Goal: Task Accomplishment & Management: Use online tool/utility

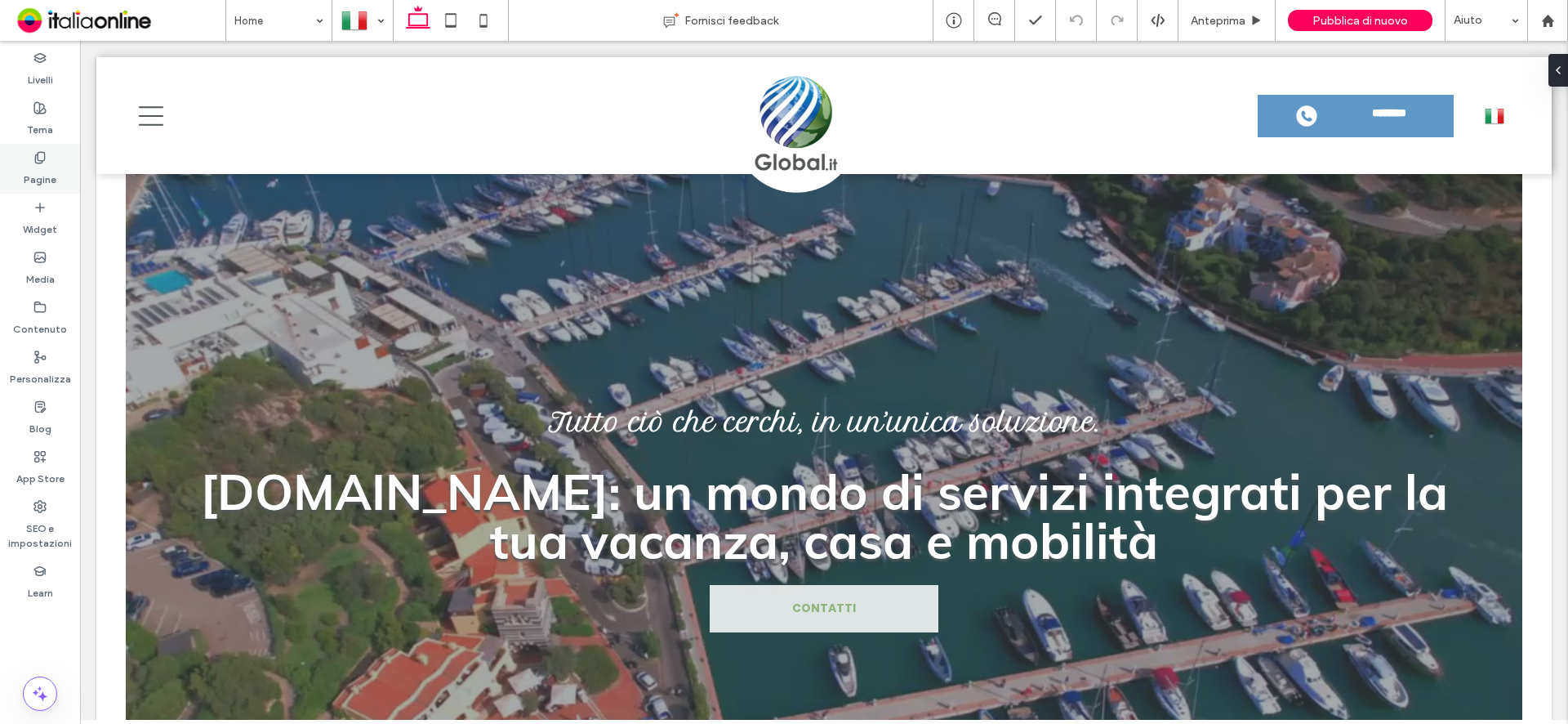
click at [39, 171] on label "Pagine" at bounding box center [40, 175] width 33 height 23
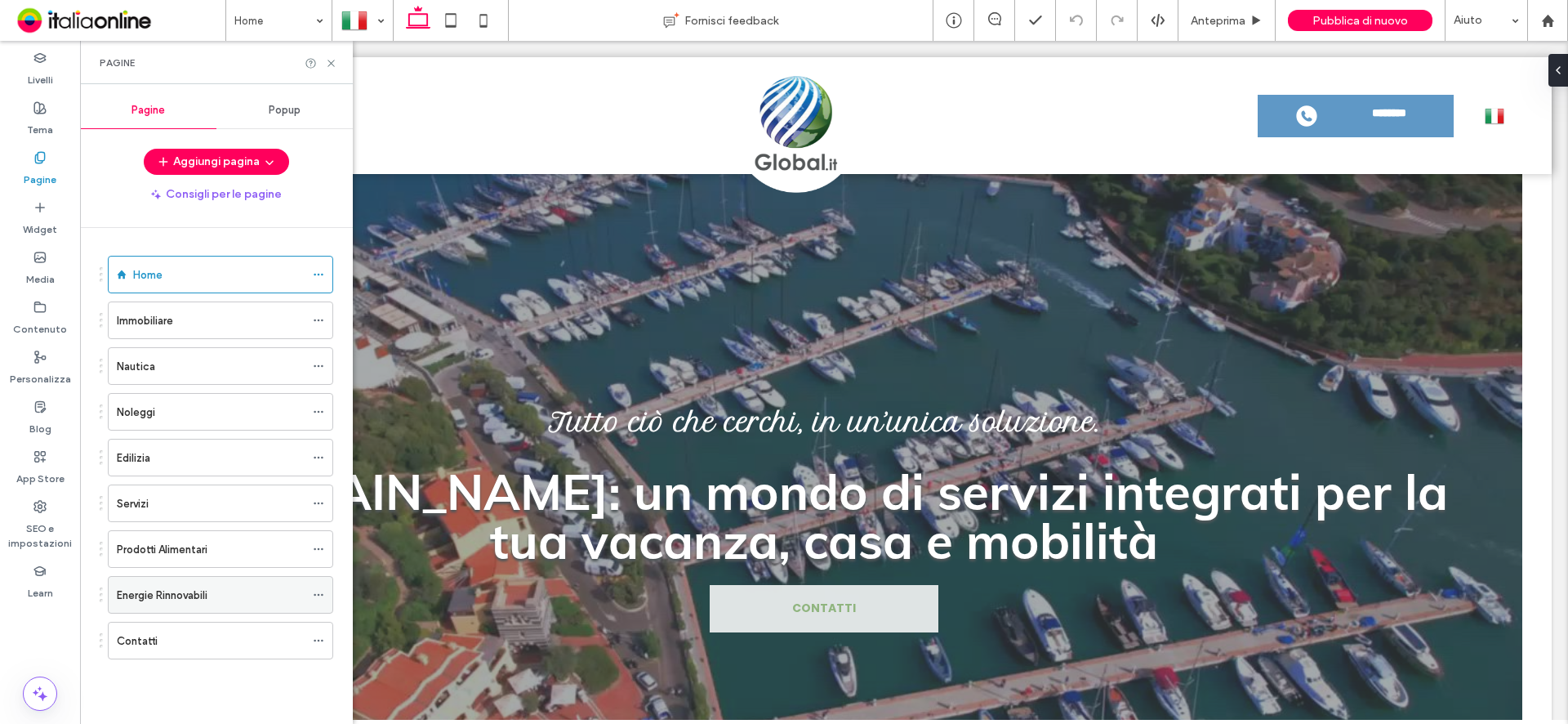
click at [187, 590] on label "Energie Rinnovabili" at bounding box center [162, 595] width 91 height 29
click at [327, 63] on icon at bounding box center [332, 63] width 13 height 13
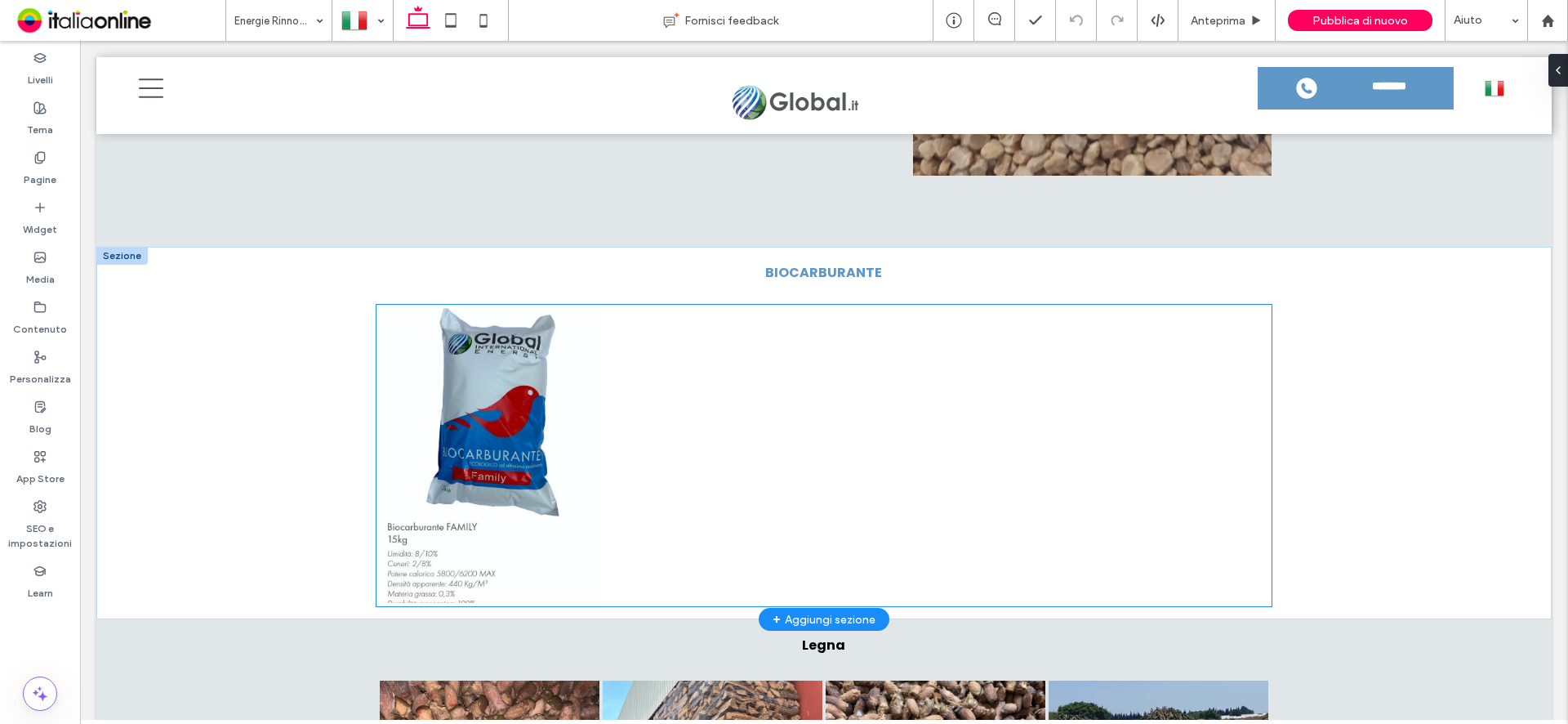
scroll to position [1796, 0]
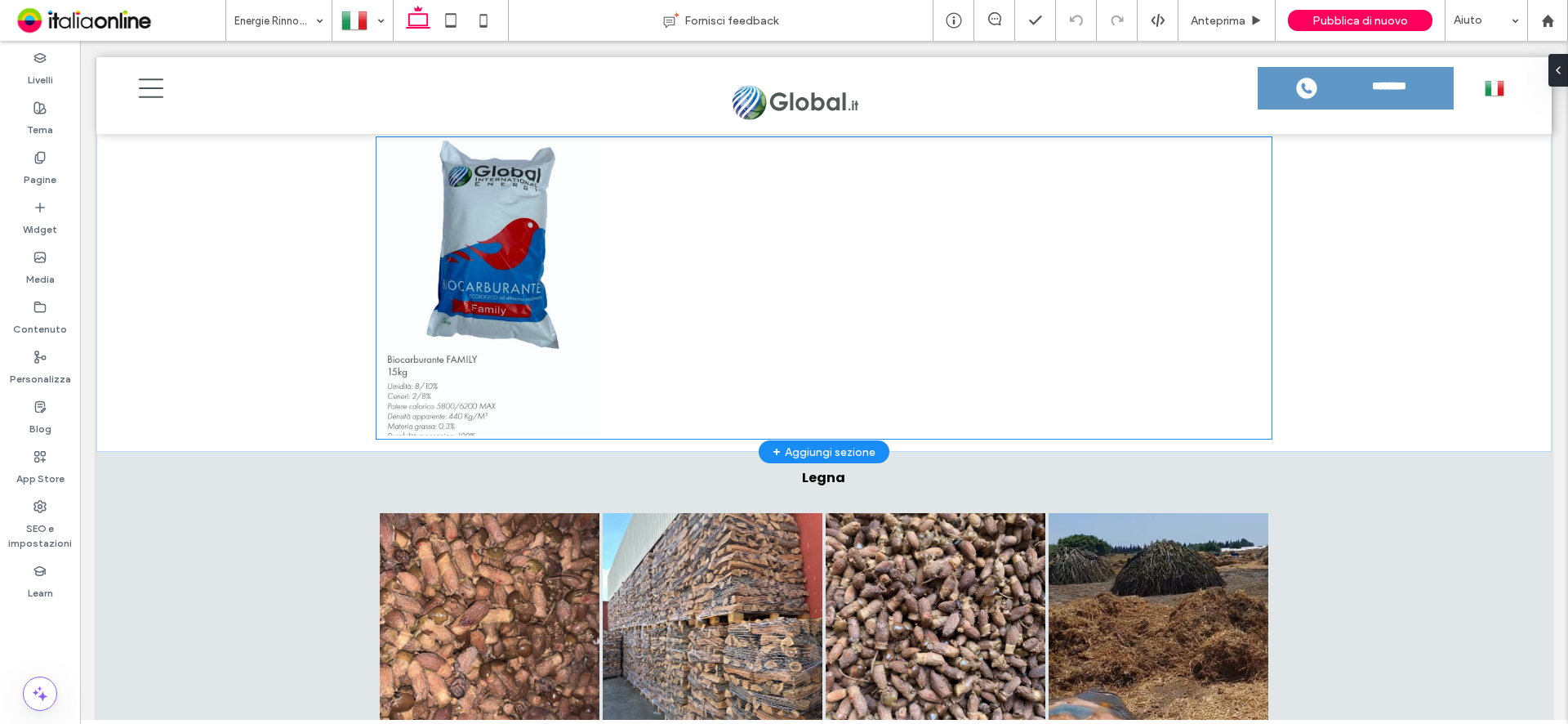
click at [528, 284] on link at bounding box center [489, 287] width 219 height 294
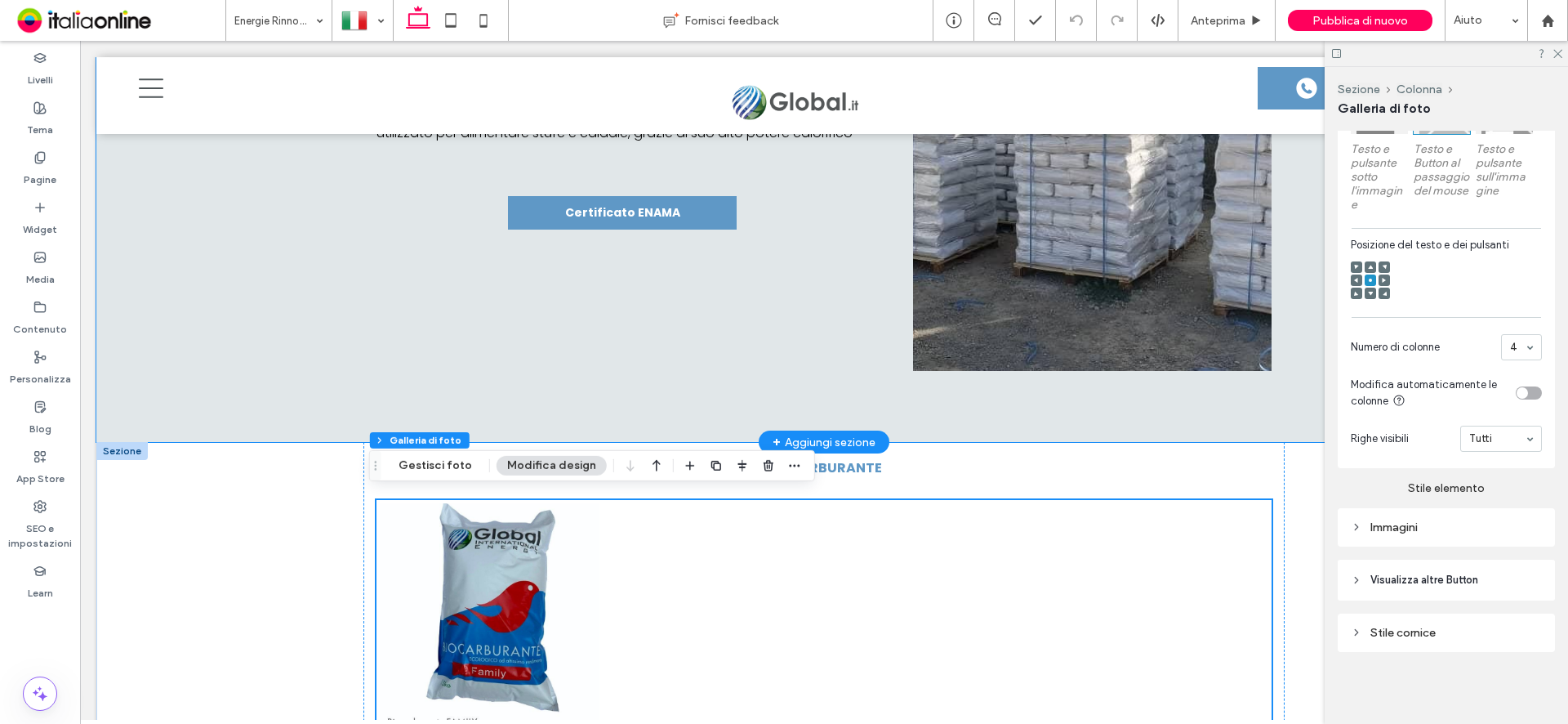
scroll to position [1434, 0]
click at [286, 520] on div "BIOCARBURANTE family Button Mostra altri" at bounding box center [823, 627] width 1455 height 372
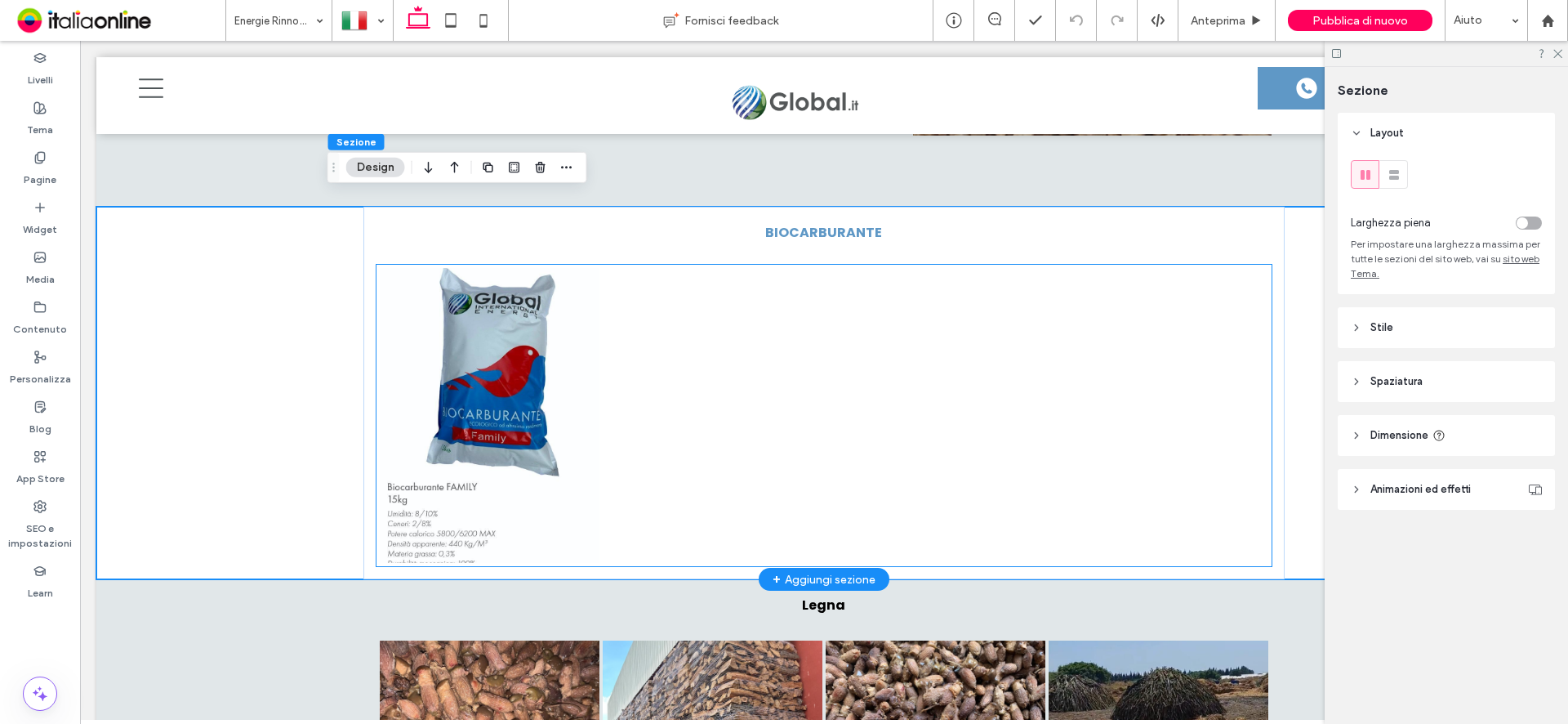
scroll to position [1598, 0]
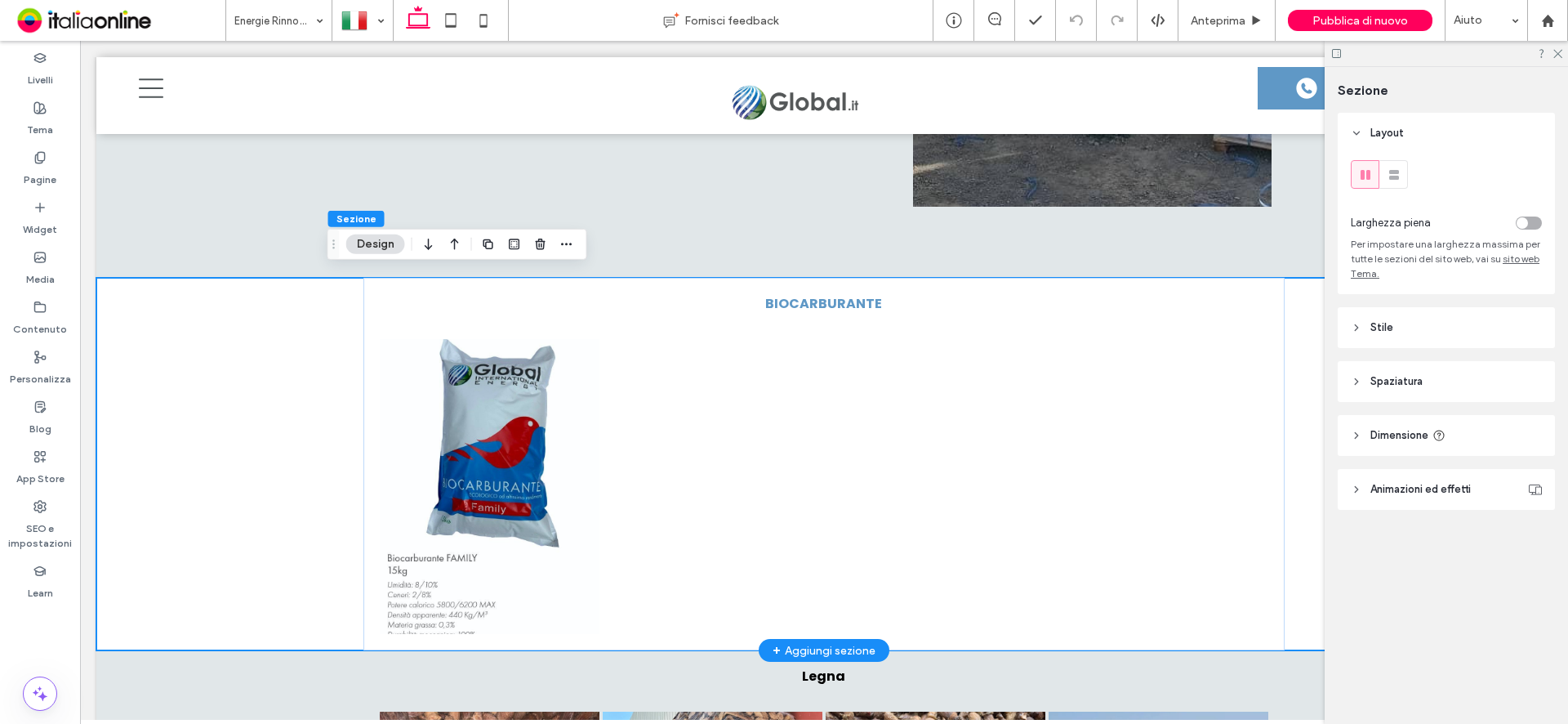
click at [132, 301] on div "BIOCARBURANTE family Button Mostra altri" at bounding box center [823, 463] width 1455 height 372
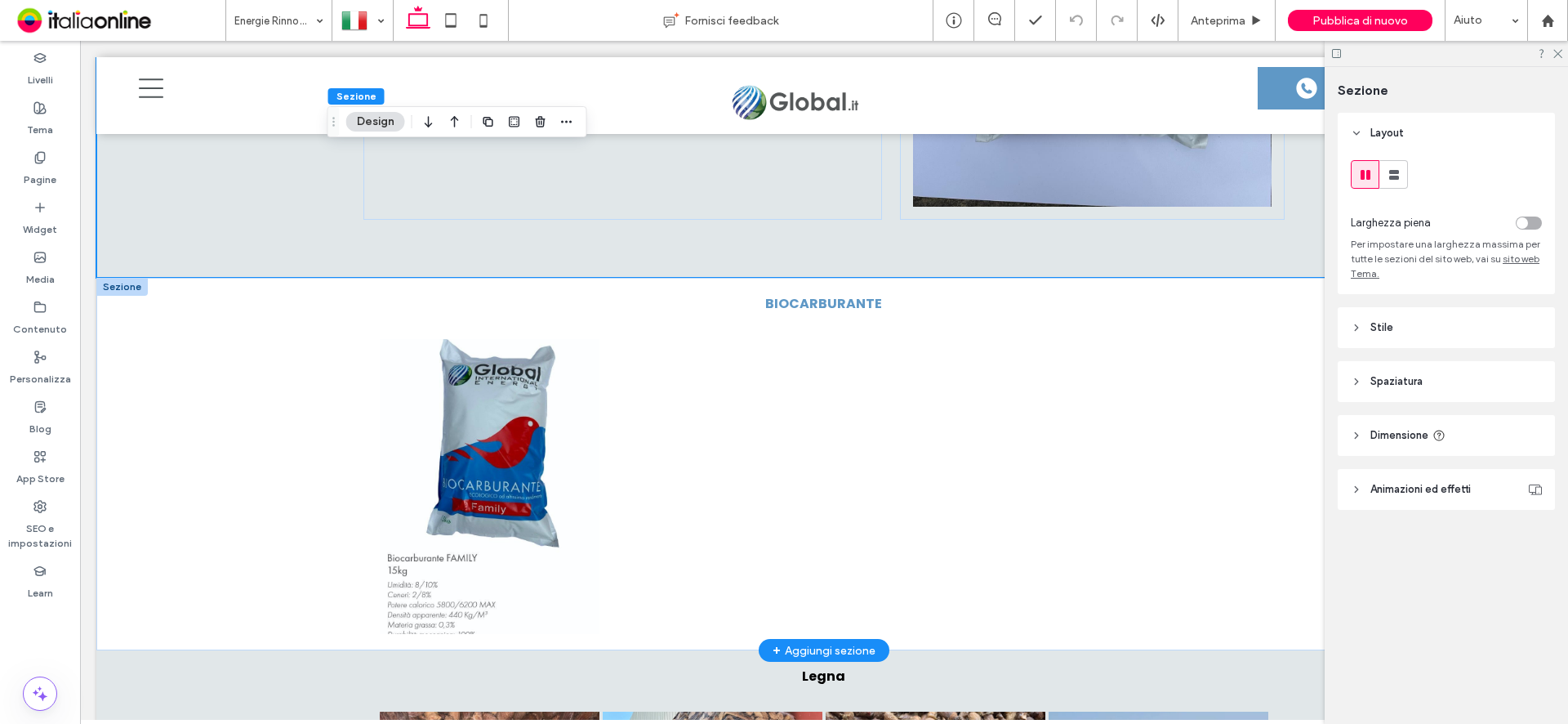
click at [123, 280] on div at bounding box center [121, 286] width 52 height 18
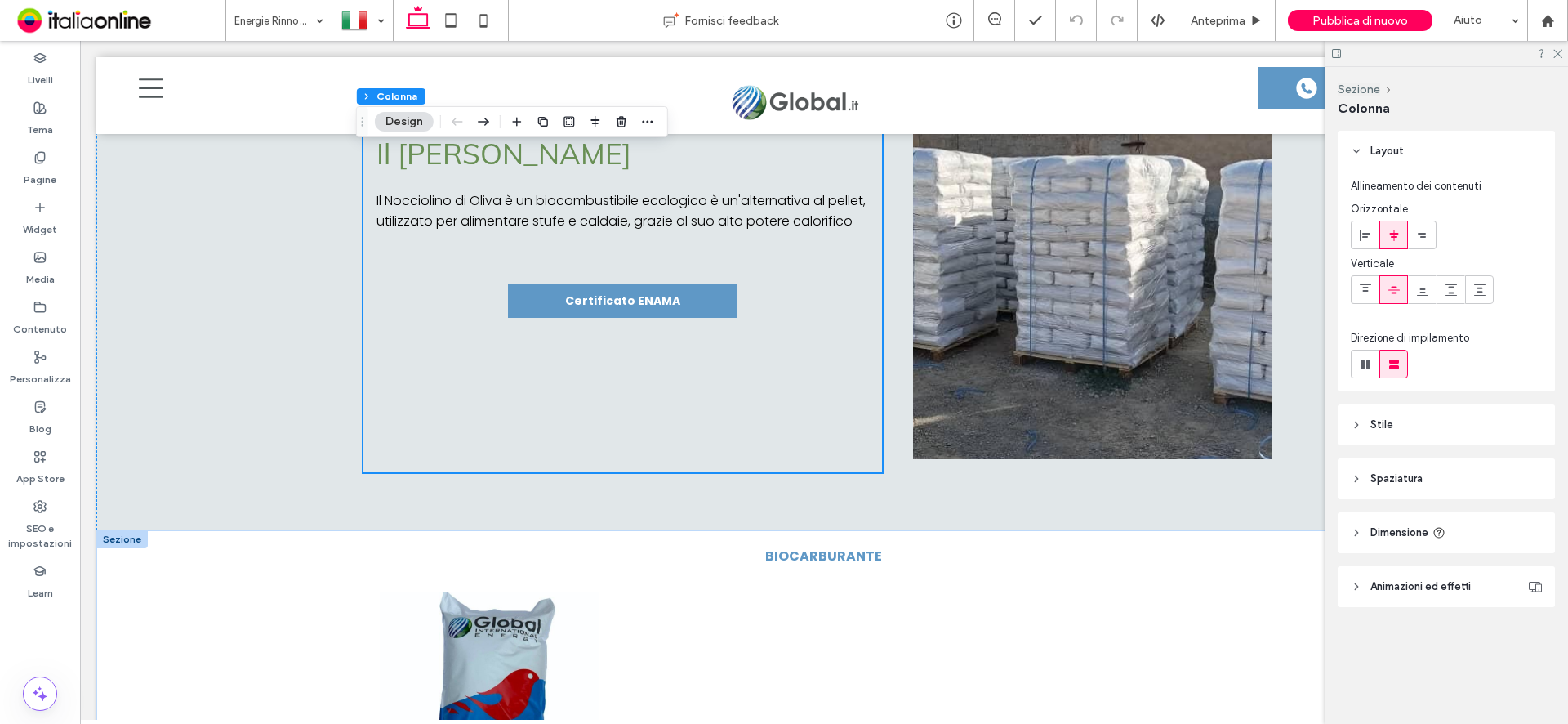
scroll to position [1761, 0]
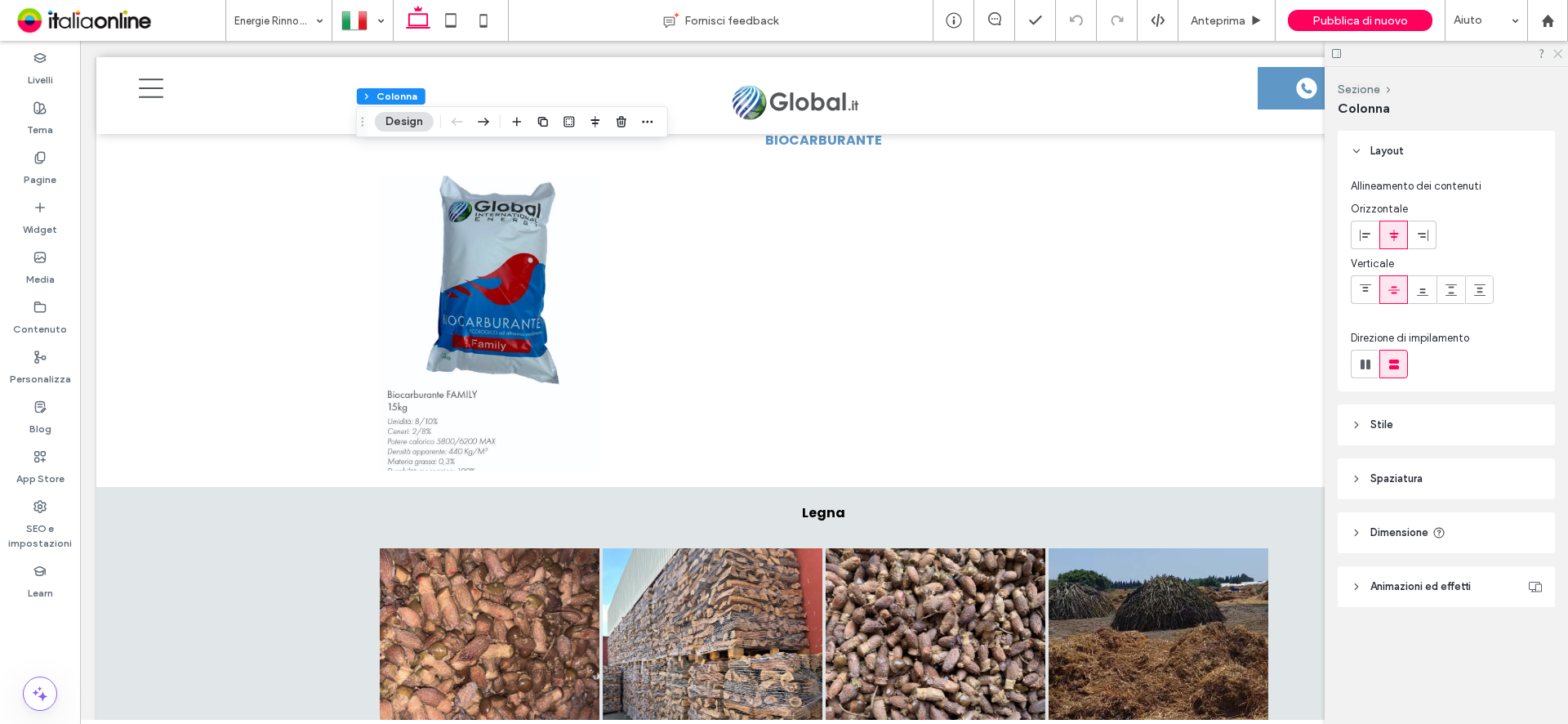
click at [1558, 54] on icon at bounding box center [1557, 53] width 11 height 11
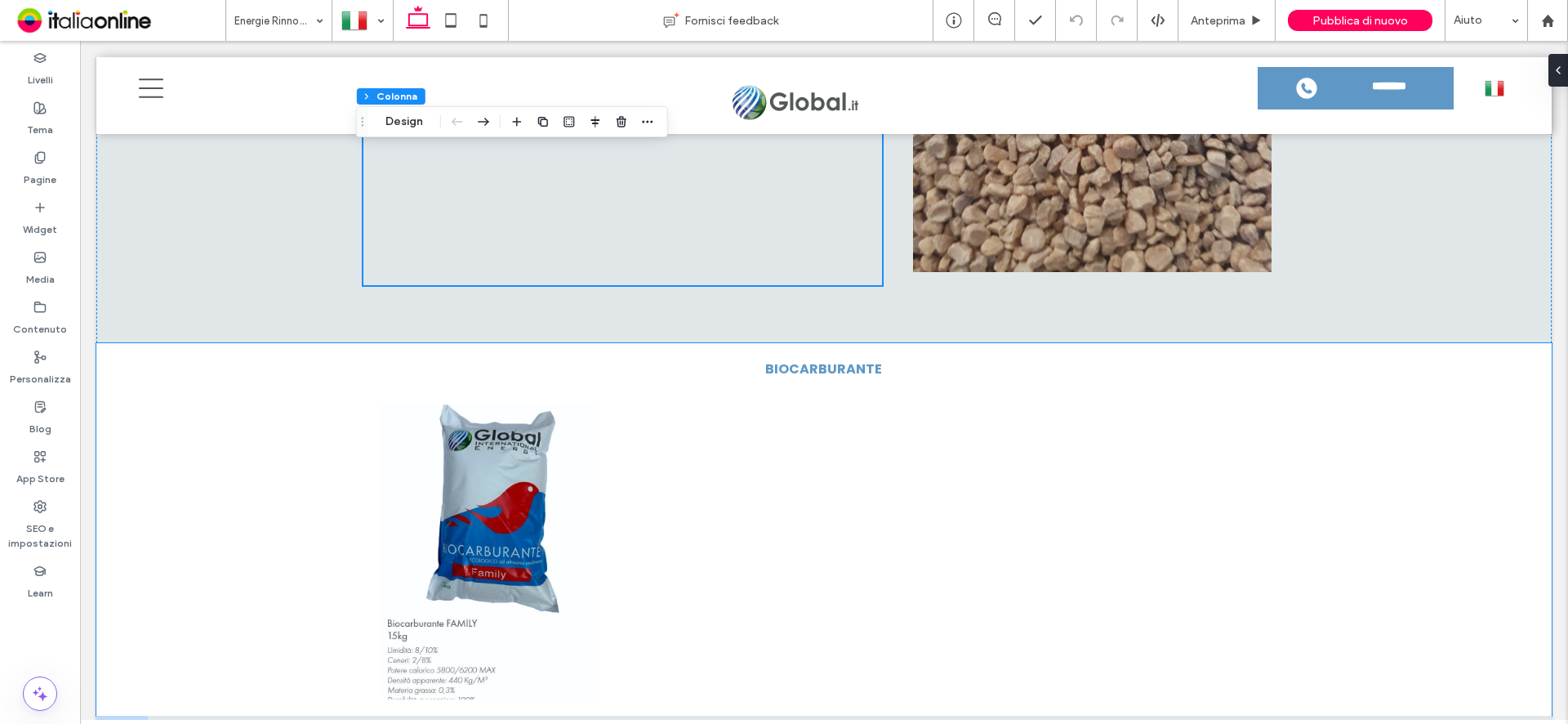
scroll to position [1516, 0]
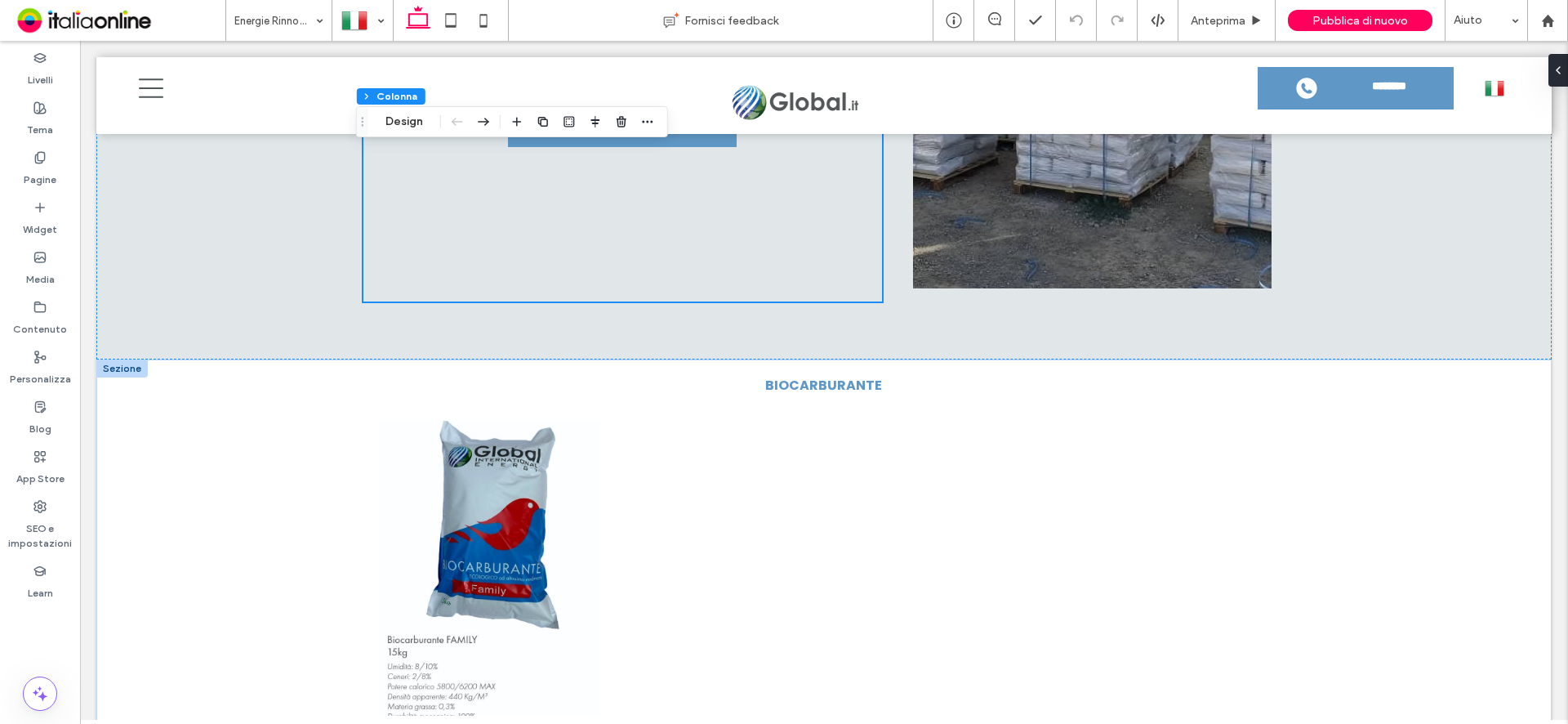
click at [108, 368] on div at bounding box center [121, 369] width 52 height 18
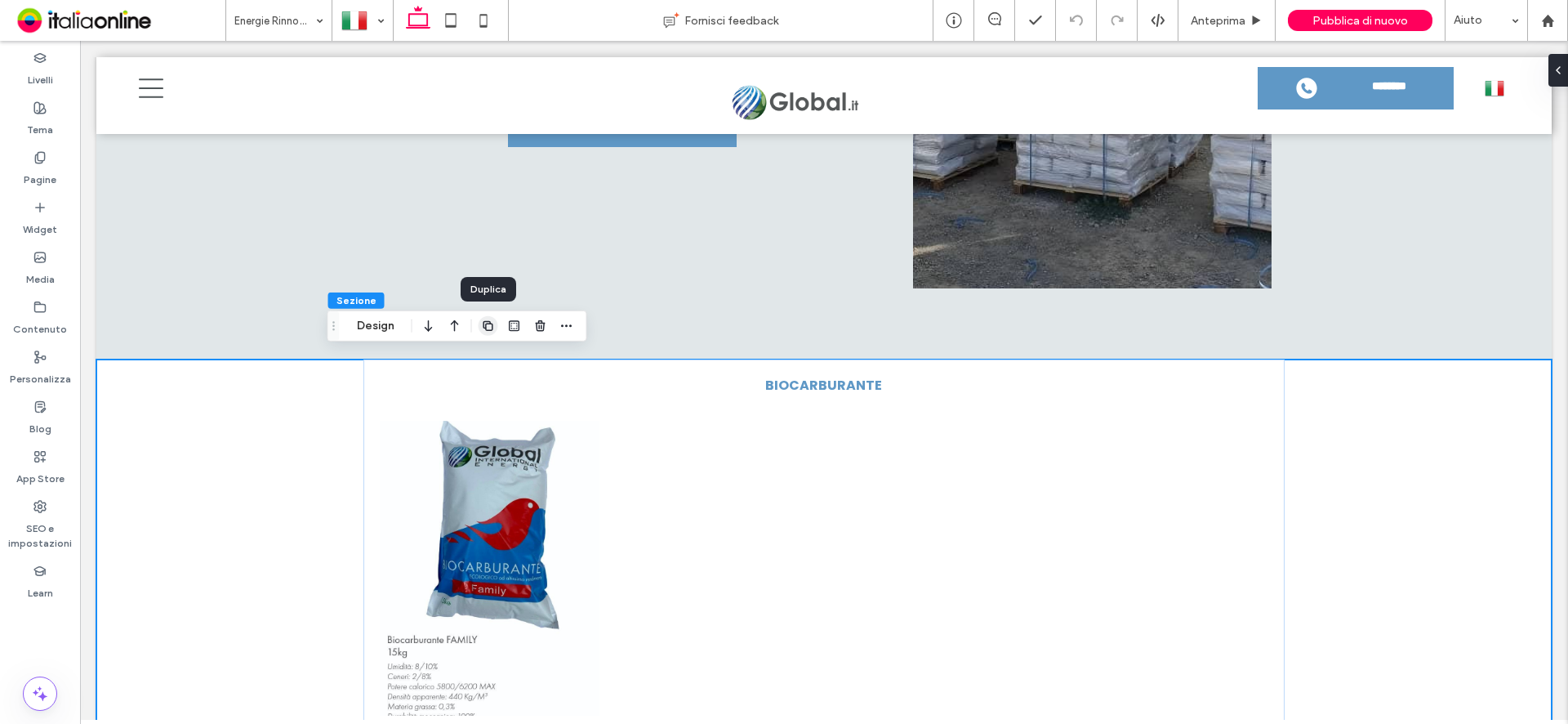
click at [492, 332] on icon "button" at bounding box center [488, 325] width 13 height 13
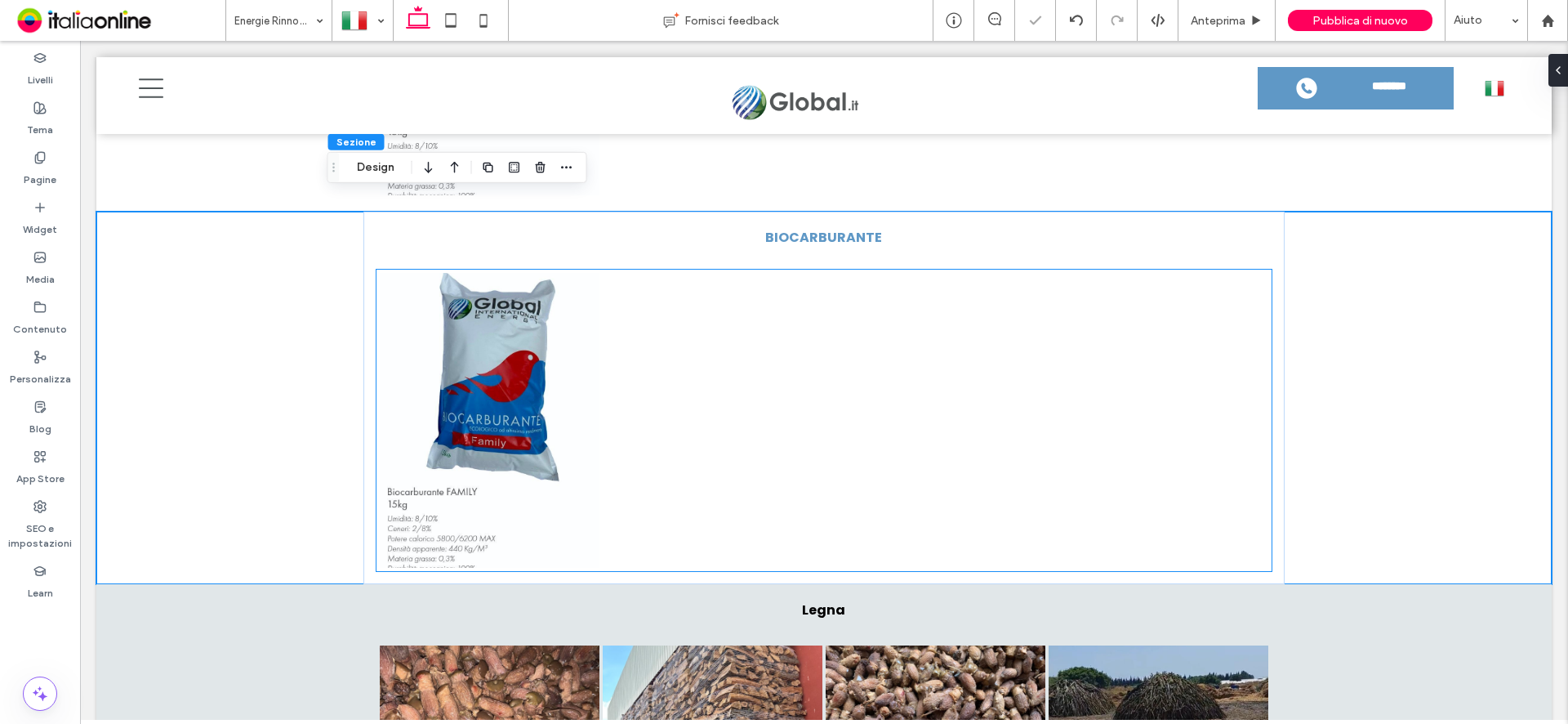
scroll to position [2047, 0]
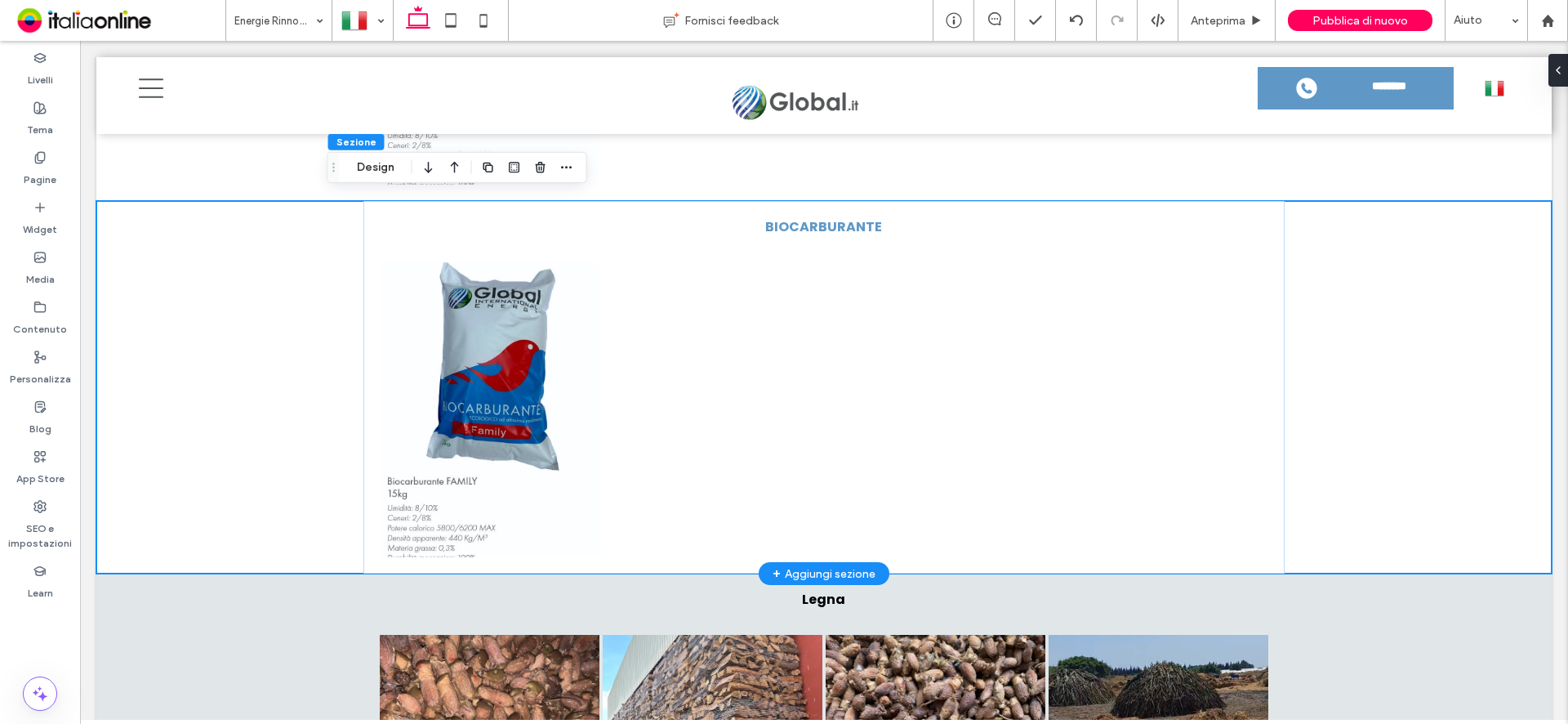
drag, startPoint x: 358, startPoint y: 378, endPoint x: 342, endPoint y: 381, distance: 16.3
click at [361, 387] on icon at bounding box center [363, 387] width 6 height 1
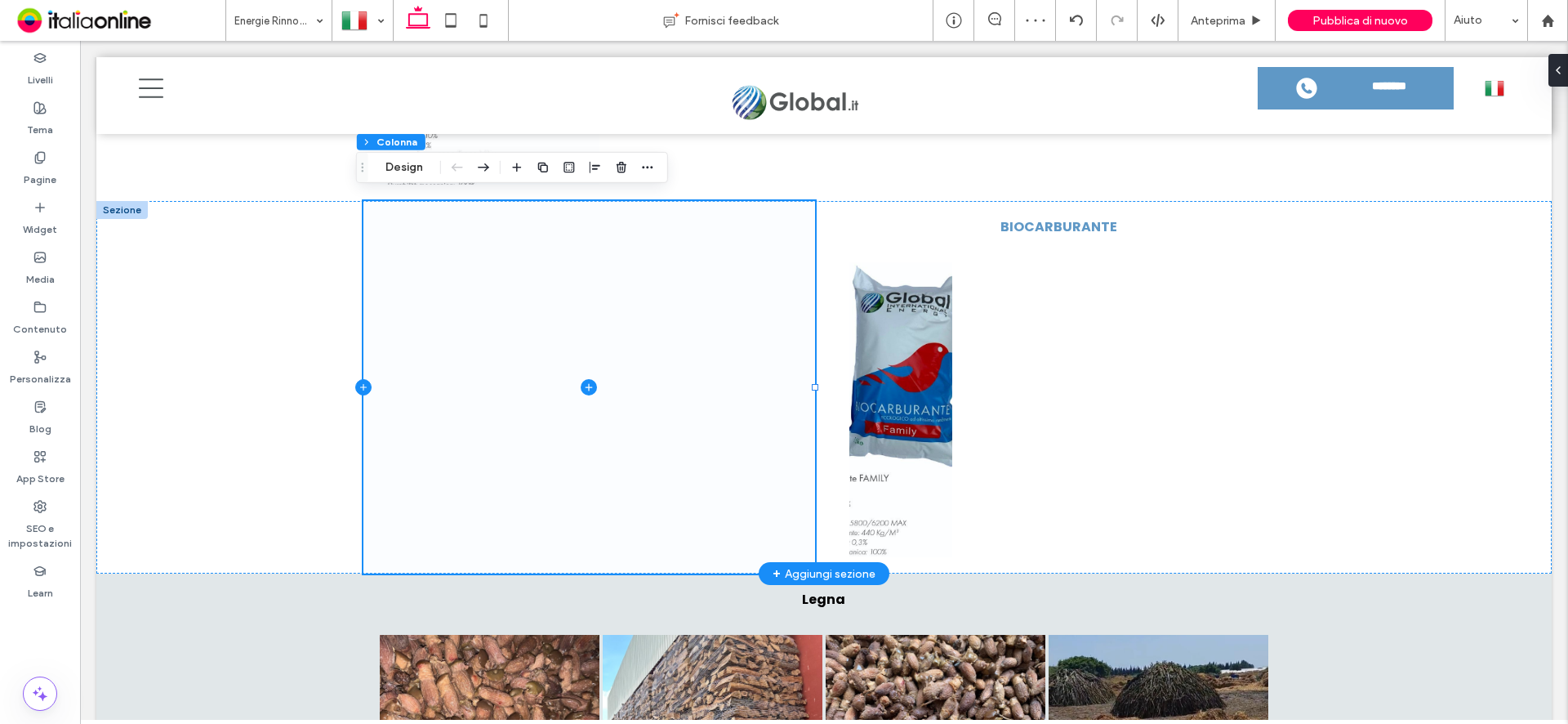
click at [355, 379] on icon at bounding box center [363, 387] width 16 height 16
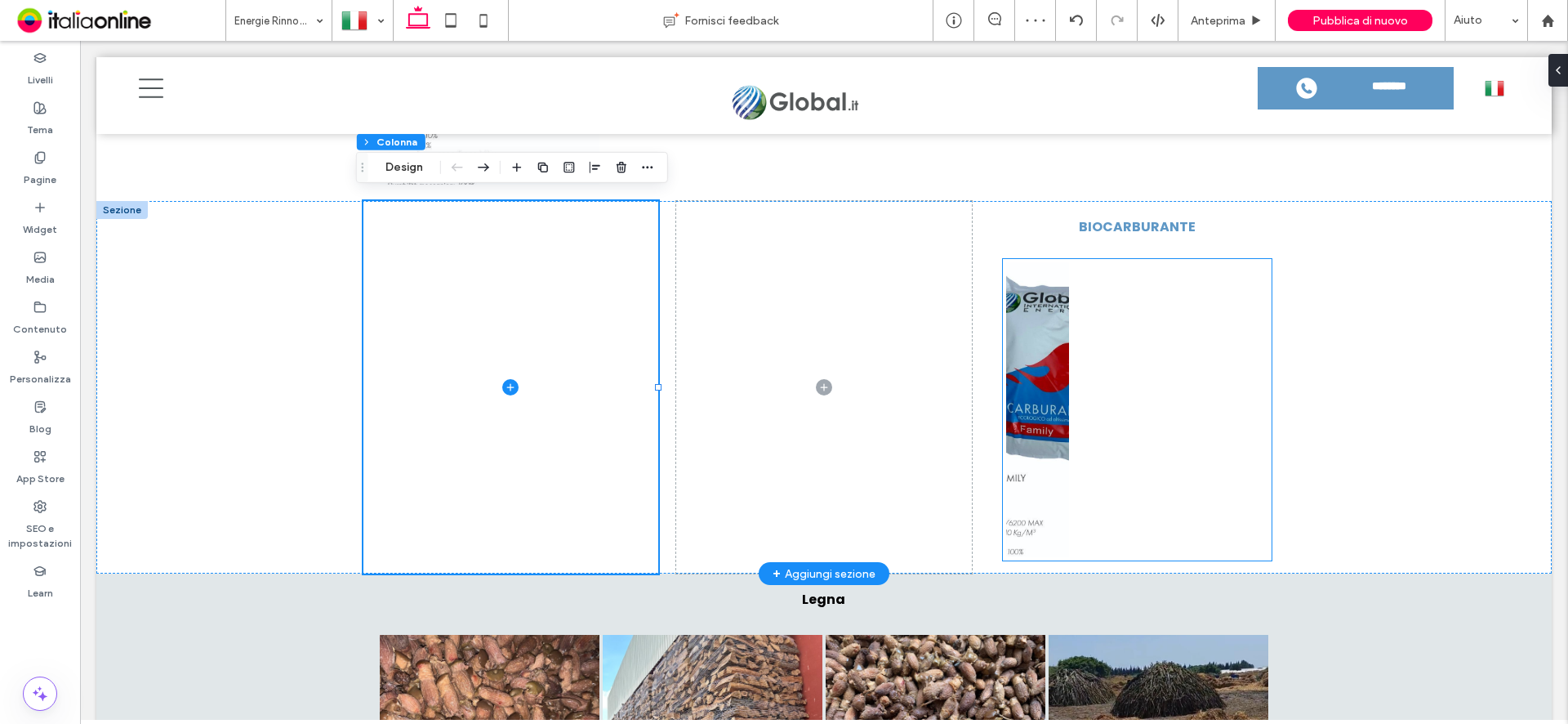
click at [1141, 340] on div at bounding box center [1170, 410] width 66 height 298
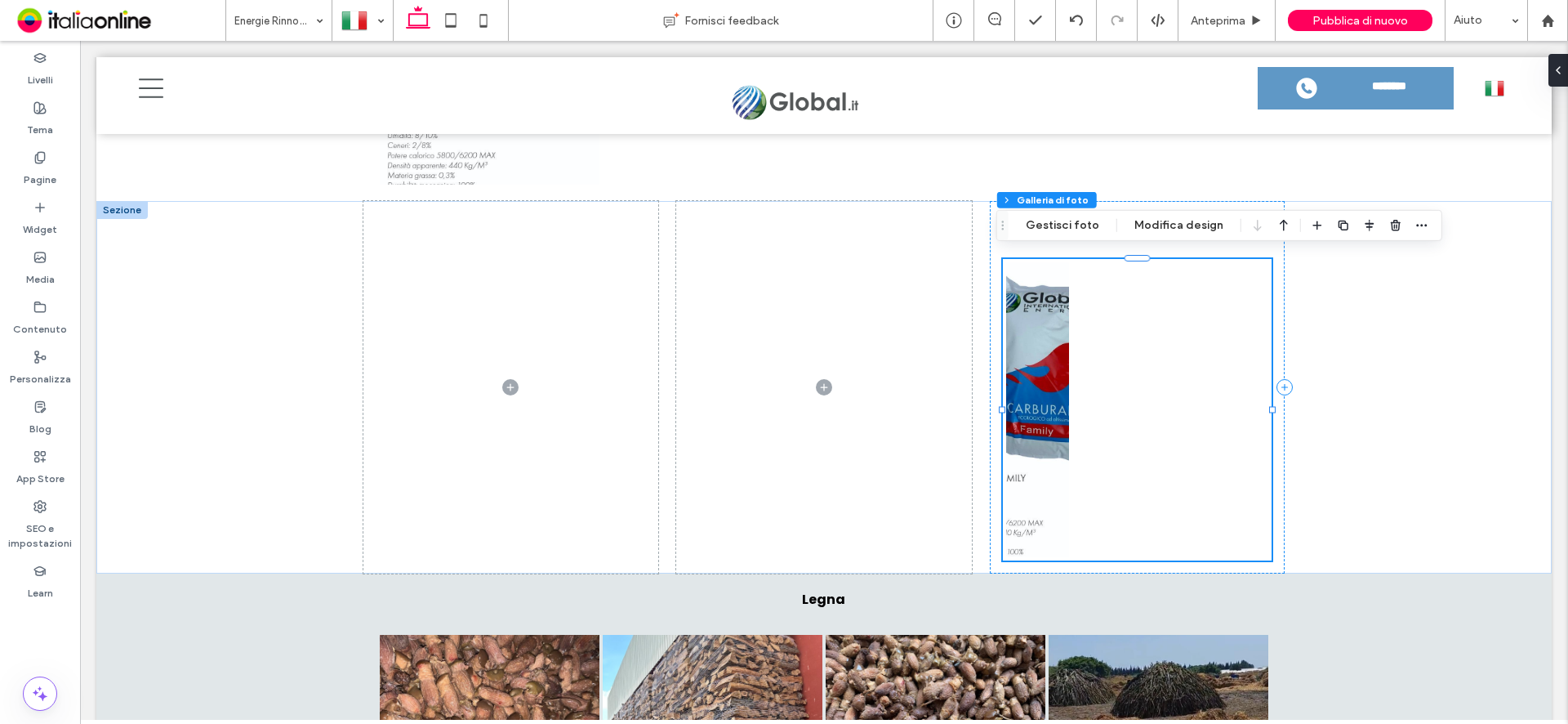
click at [1064, 214] on div "Sezione Colonna Galleria di foto Gestisci foto Modifica design" at bounding box center [1219, 226] width 446 height 31
click at [1063, 223] on button "Gestisci foto" at bounding box center [1062, 226] width 95 height 20
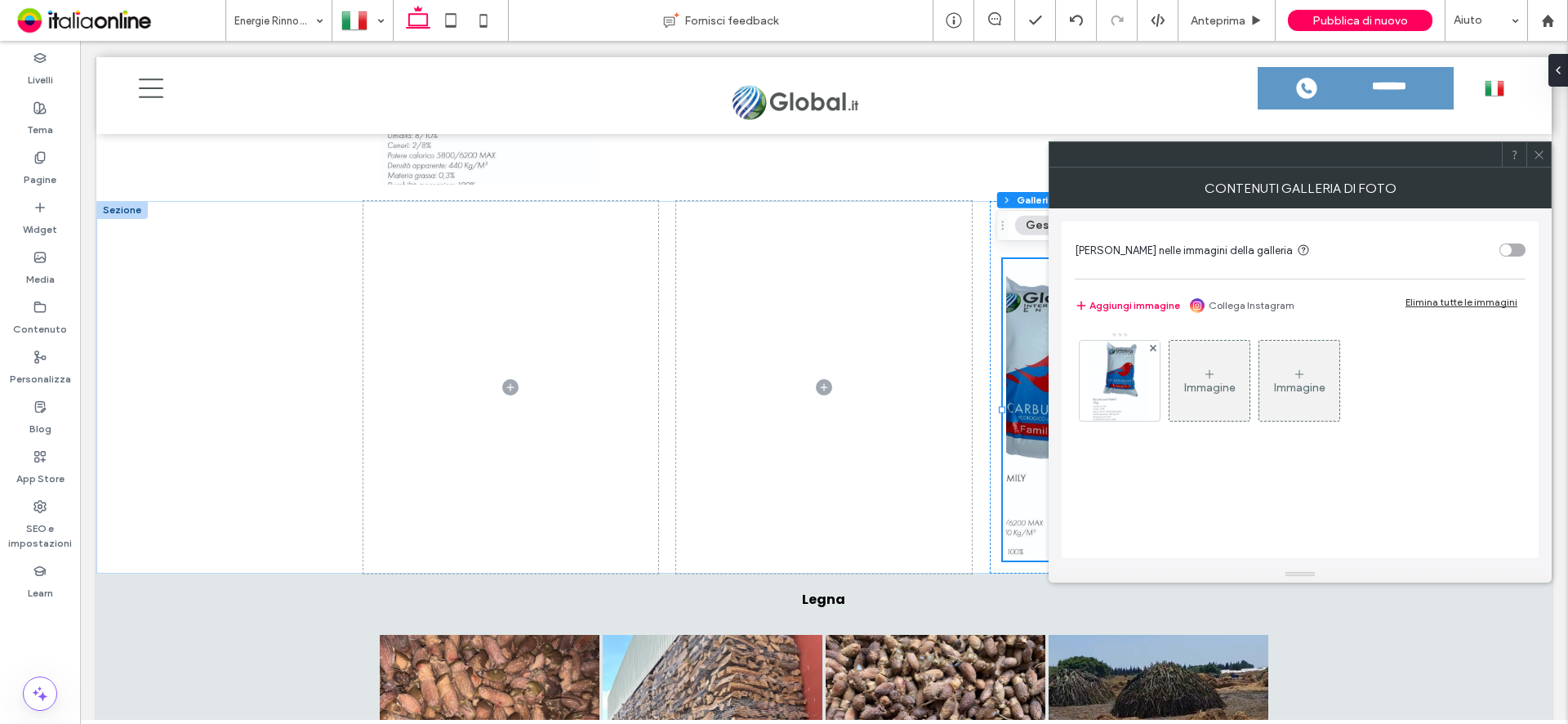
click at [1535, 153] on icon at bounding box center [1539, 155] width 13 height 13
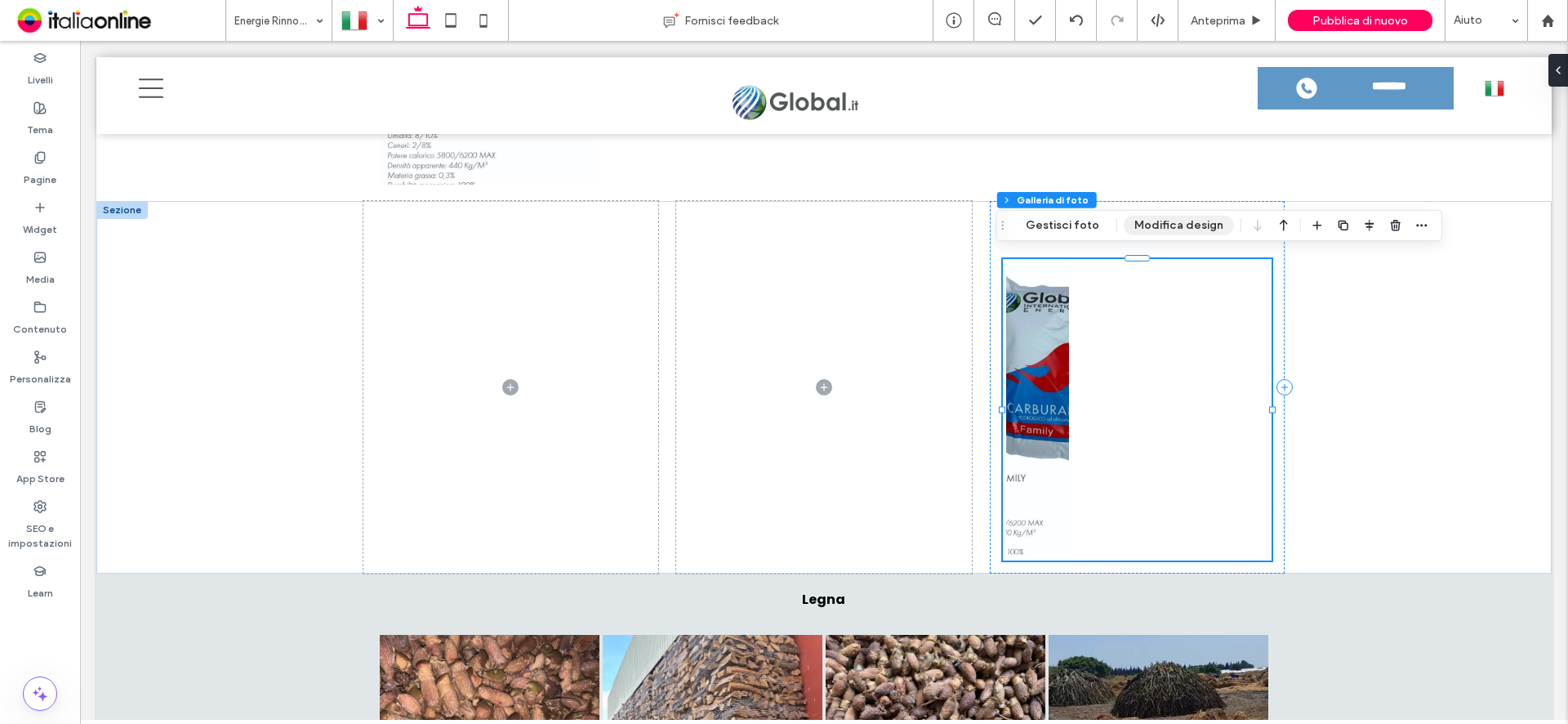
click at [1181, 227] on button "Modifica design" at bounding box center [1178, 226] width 111 height 20
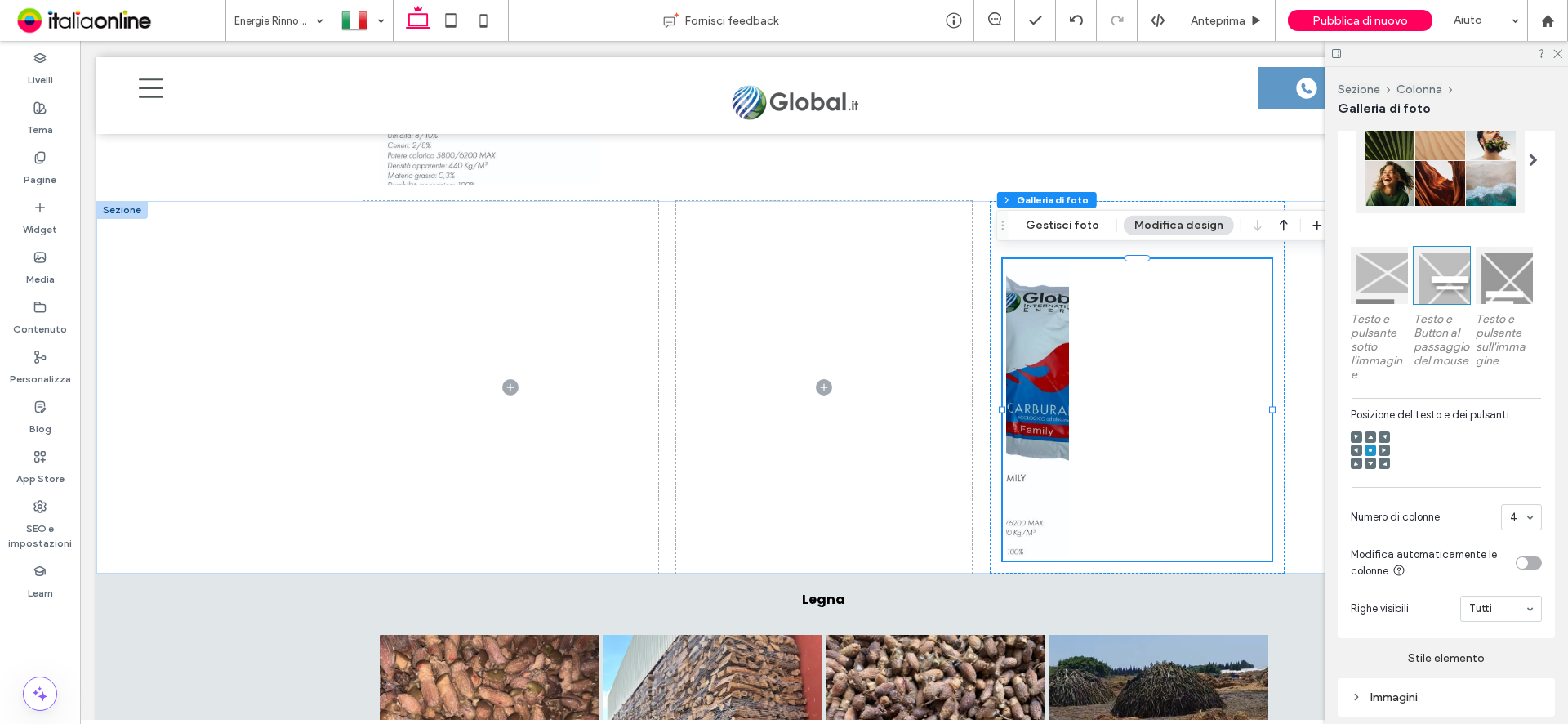
scroll to position [409, 0]
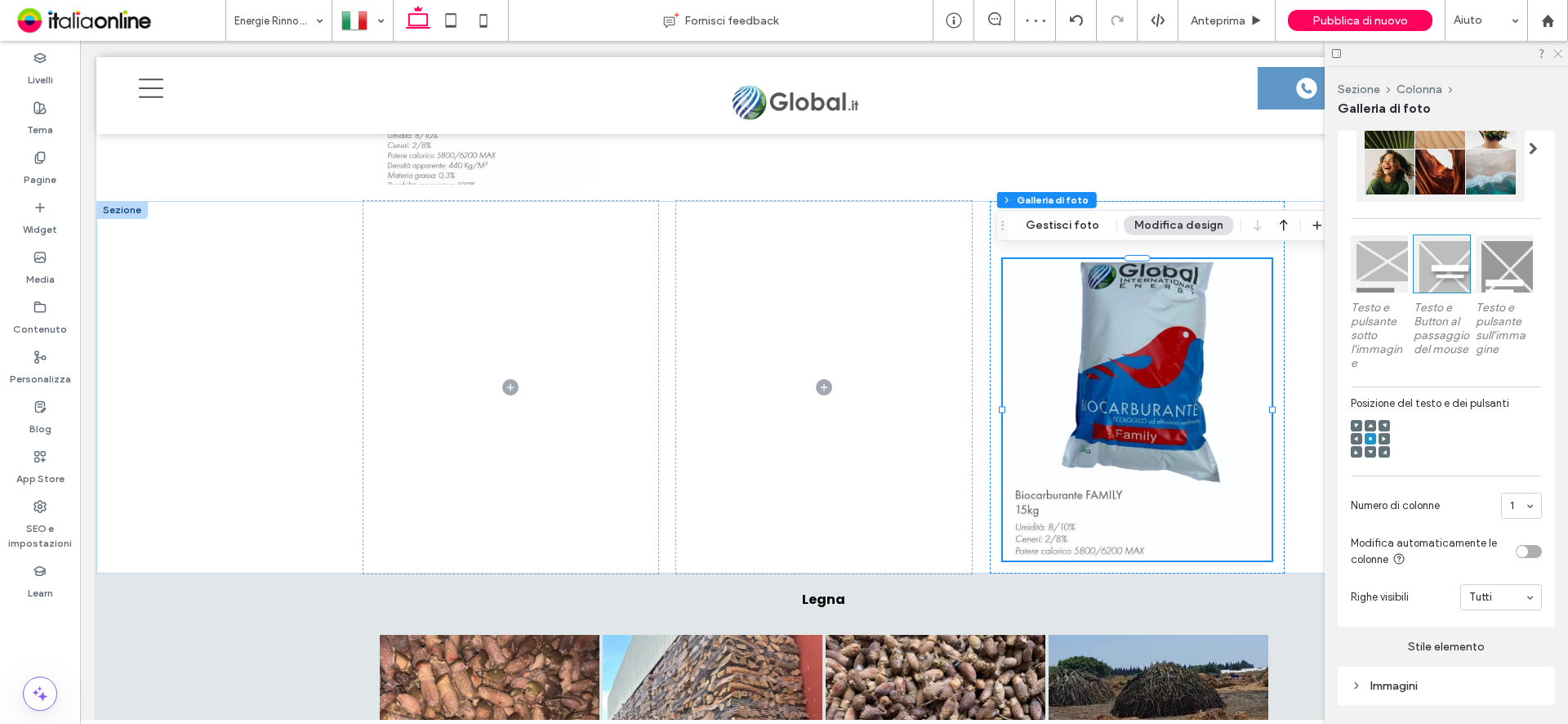
click at [1555, 53] on icon at bounding box center [1557, 53] width 11 height 11
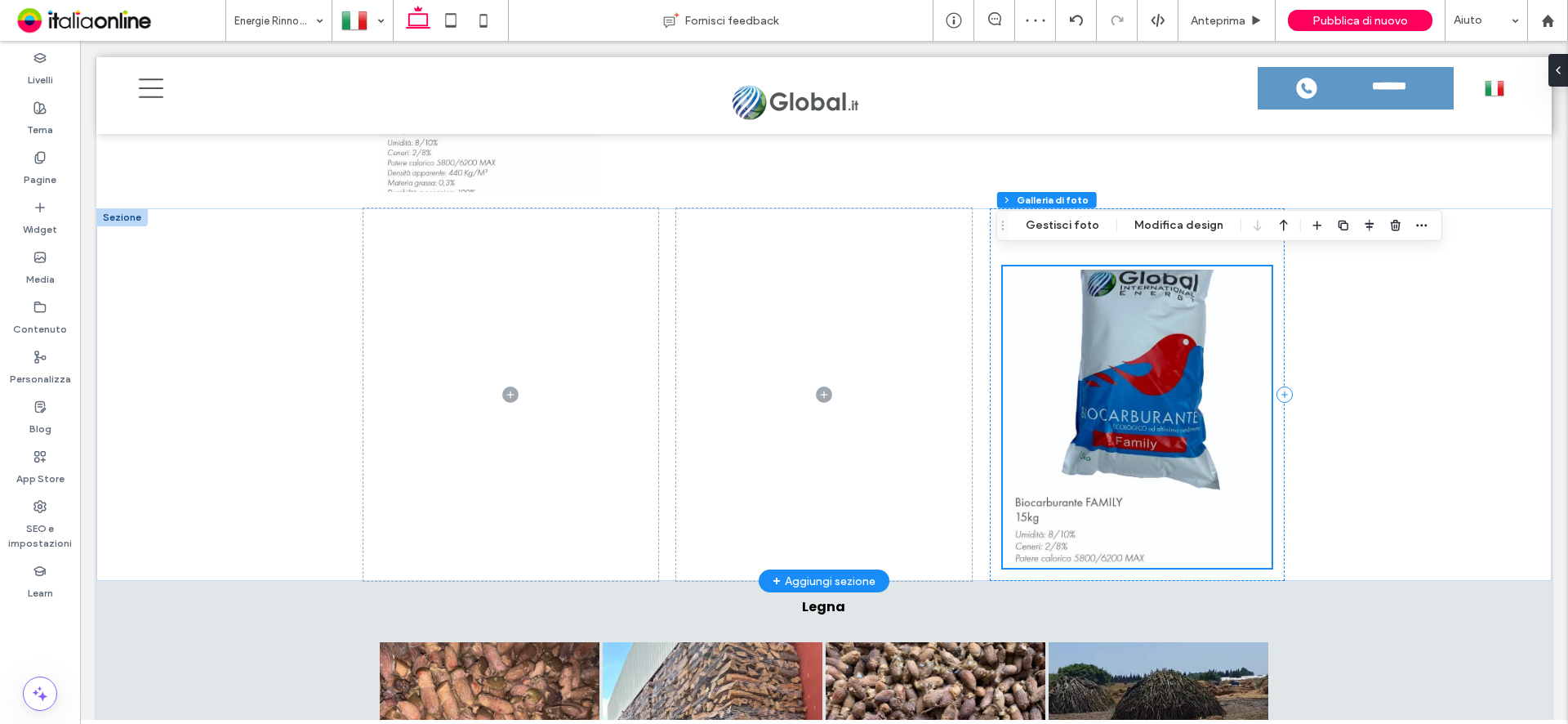
scroll to position [2047, 0]
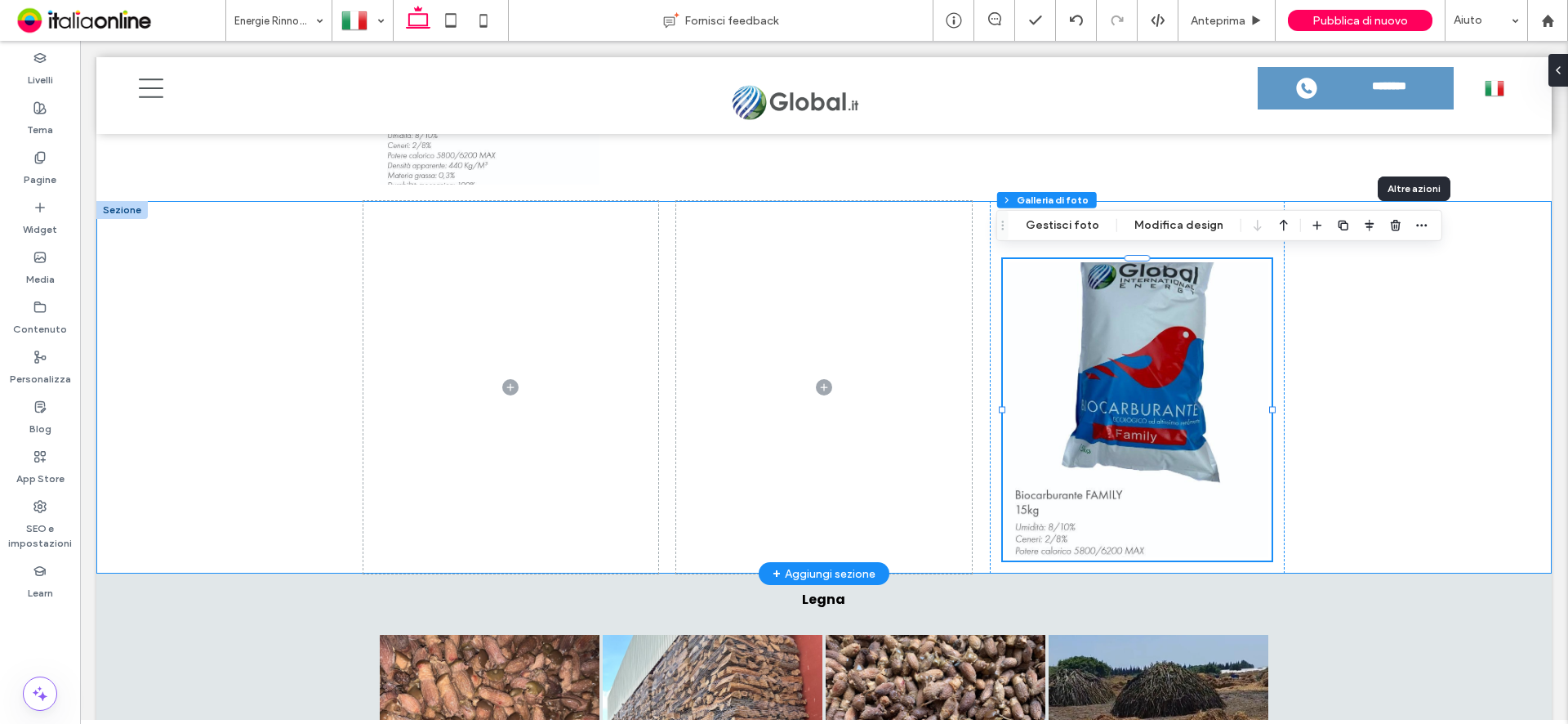
click at [1511, 343] on div "BIOCARBURANTE family Button Mostra altri" at bounding box center [823, 387] width 1455 height 372
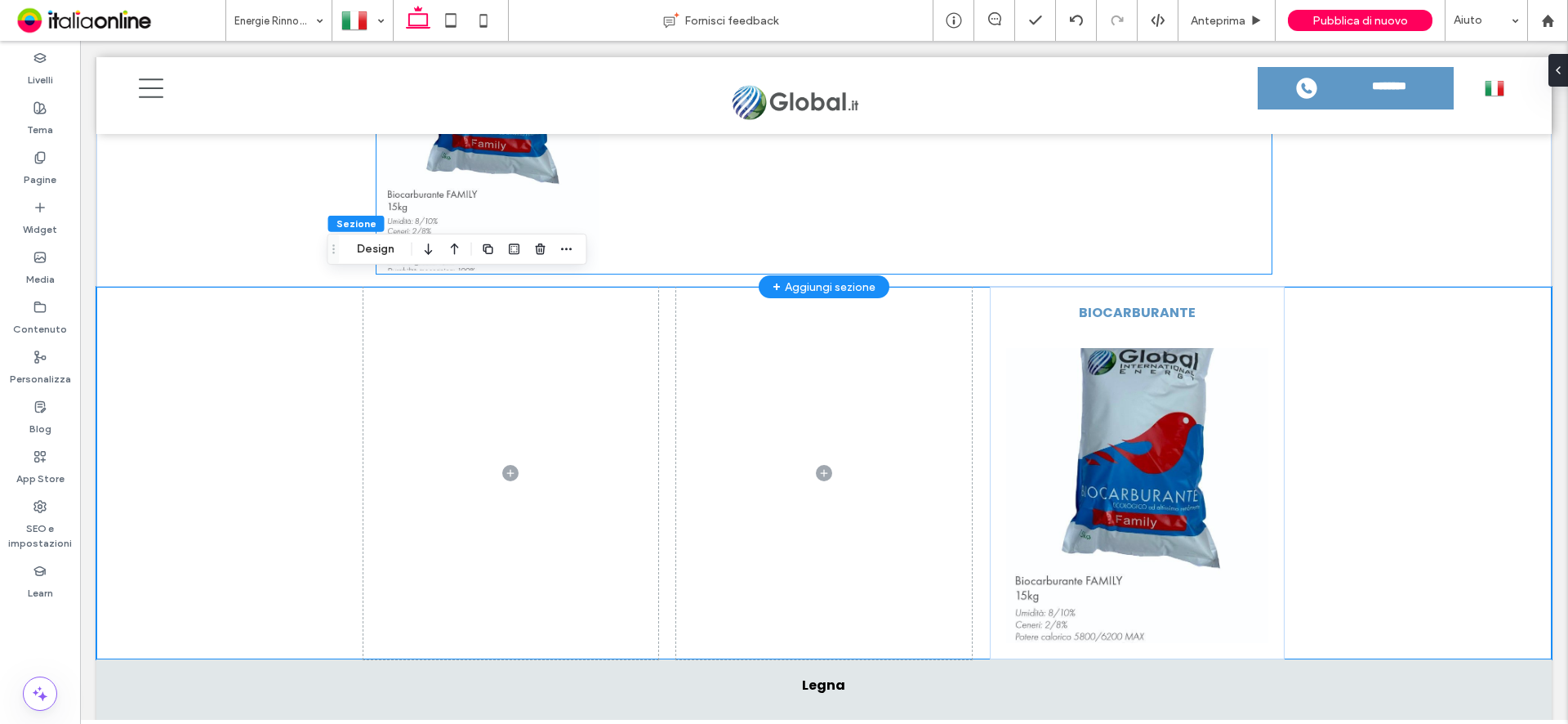
scroll to position [1965, 0]
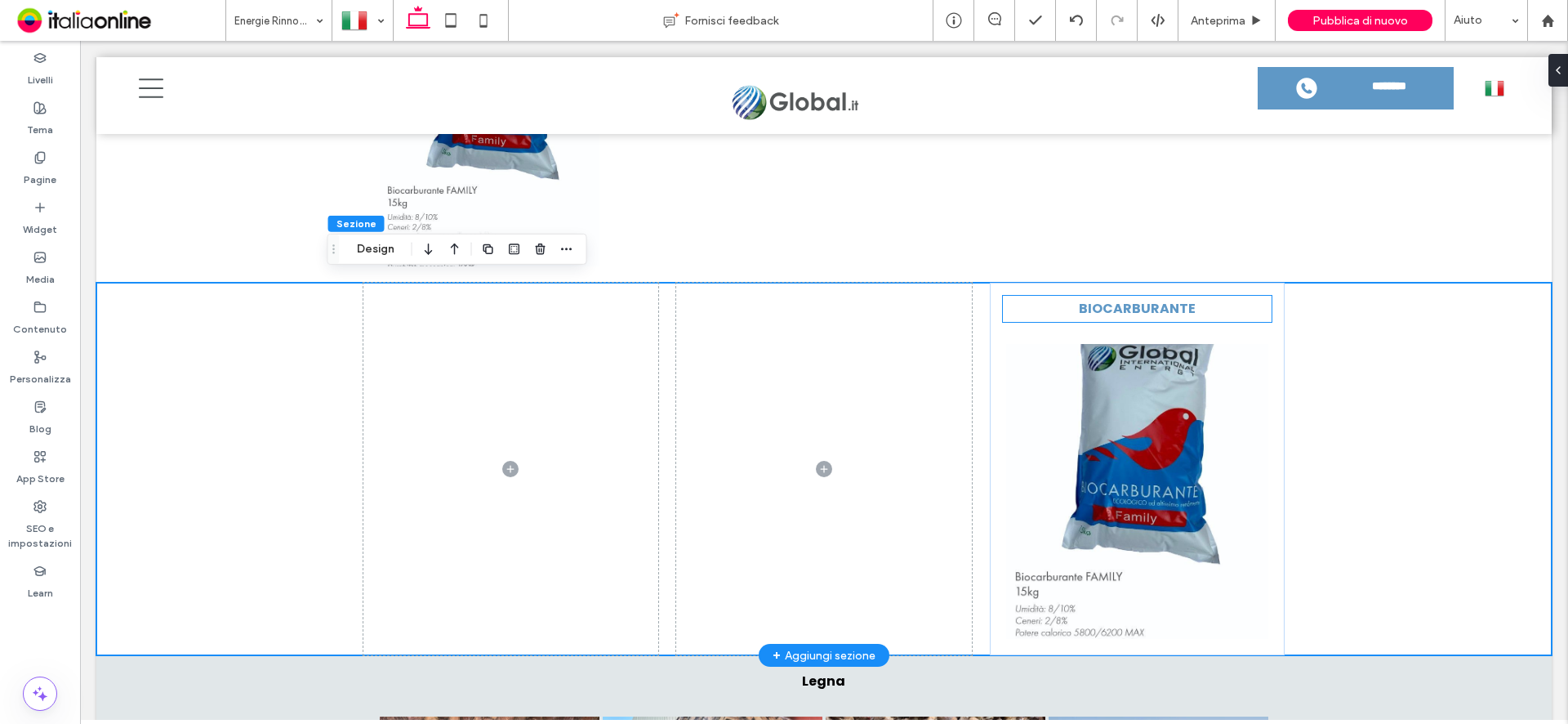
click at [1148, 304] on strong "BIOCARBURANTE" at bounding box center [1137, 308] width 117 height 19
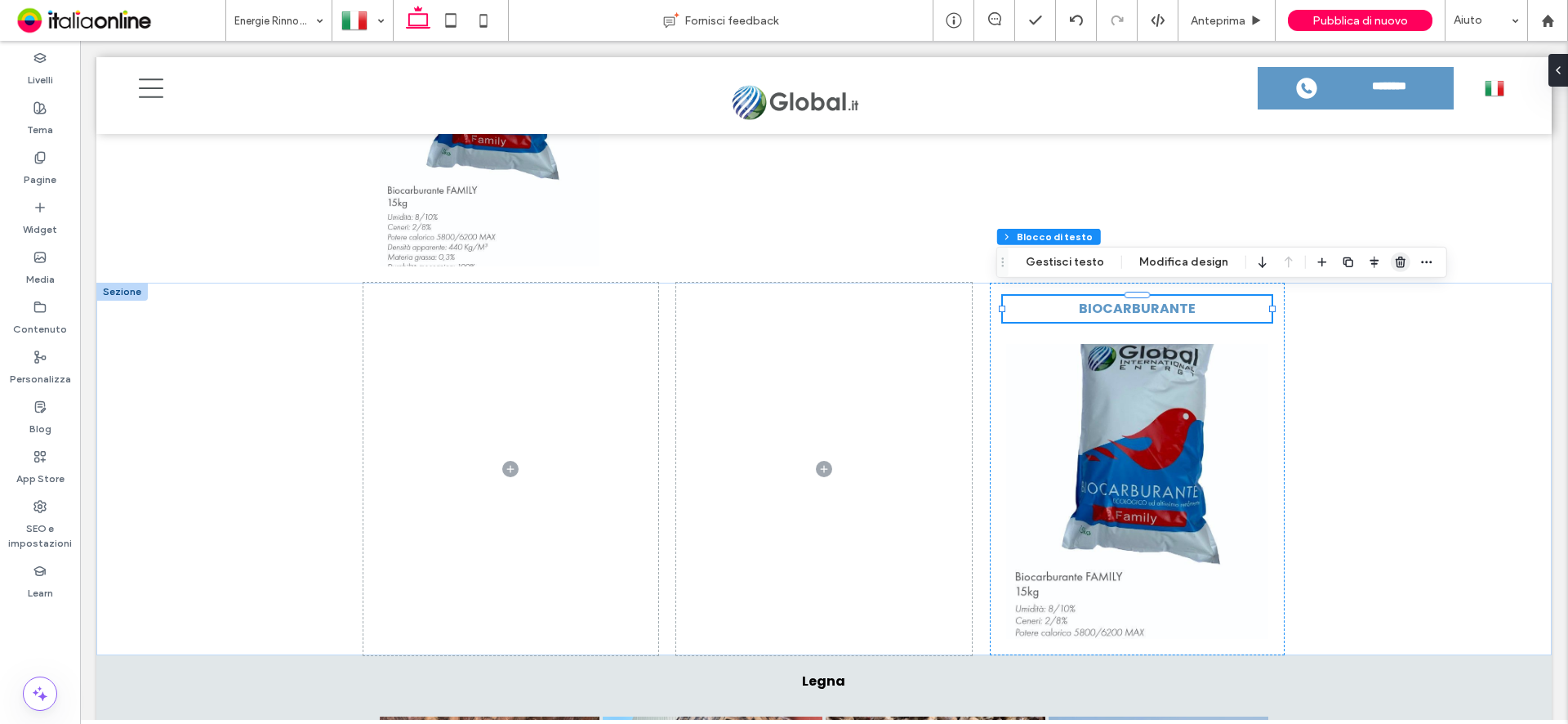
click at [1395, 259] on use "button" at bounding box center [1400, 262] width 10 height 11
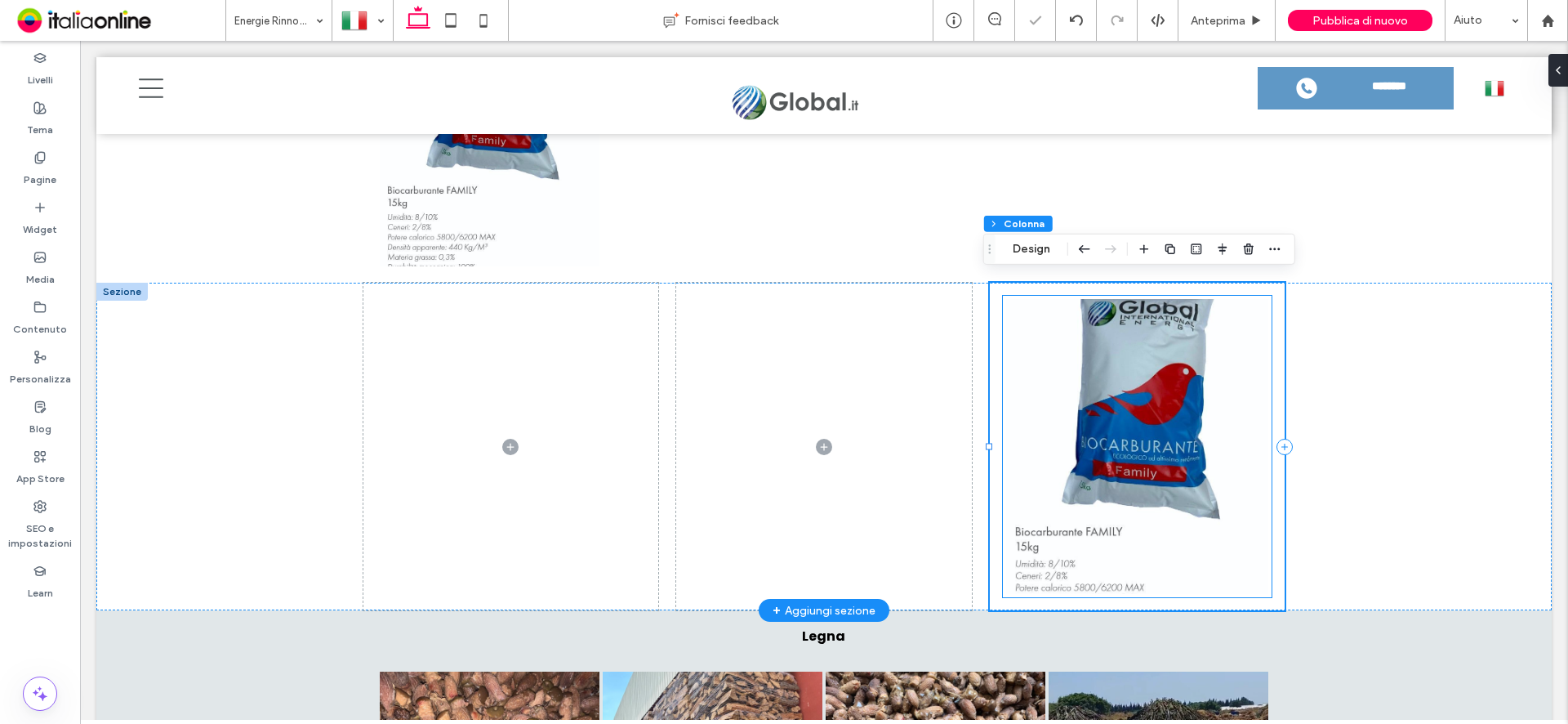
click at [1126, 396] on link at bounding box center [1137, 446] width 262 height 294
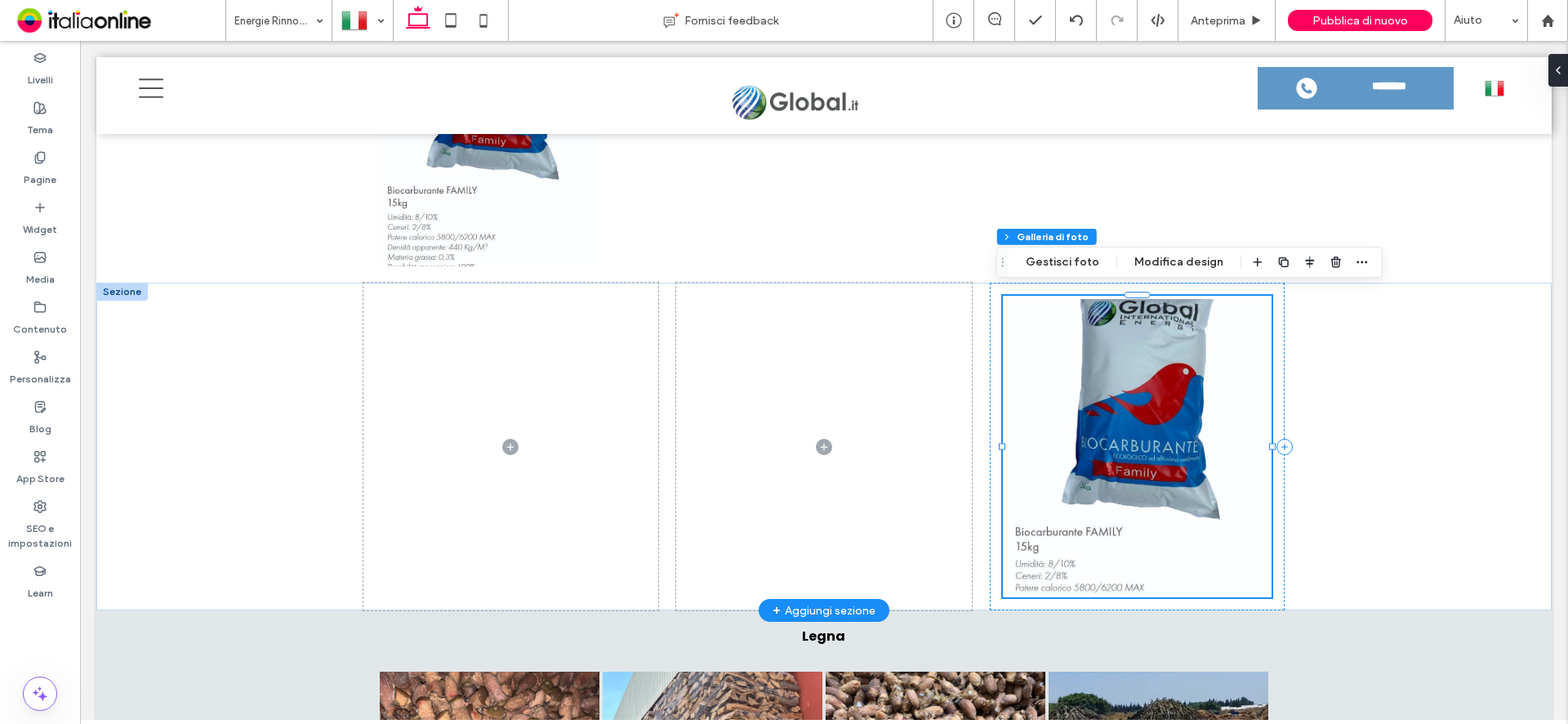
click at [1082, 563] on link at bounding box center [1137, 446] width 262 height 294
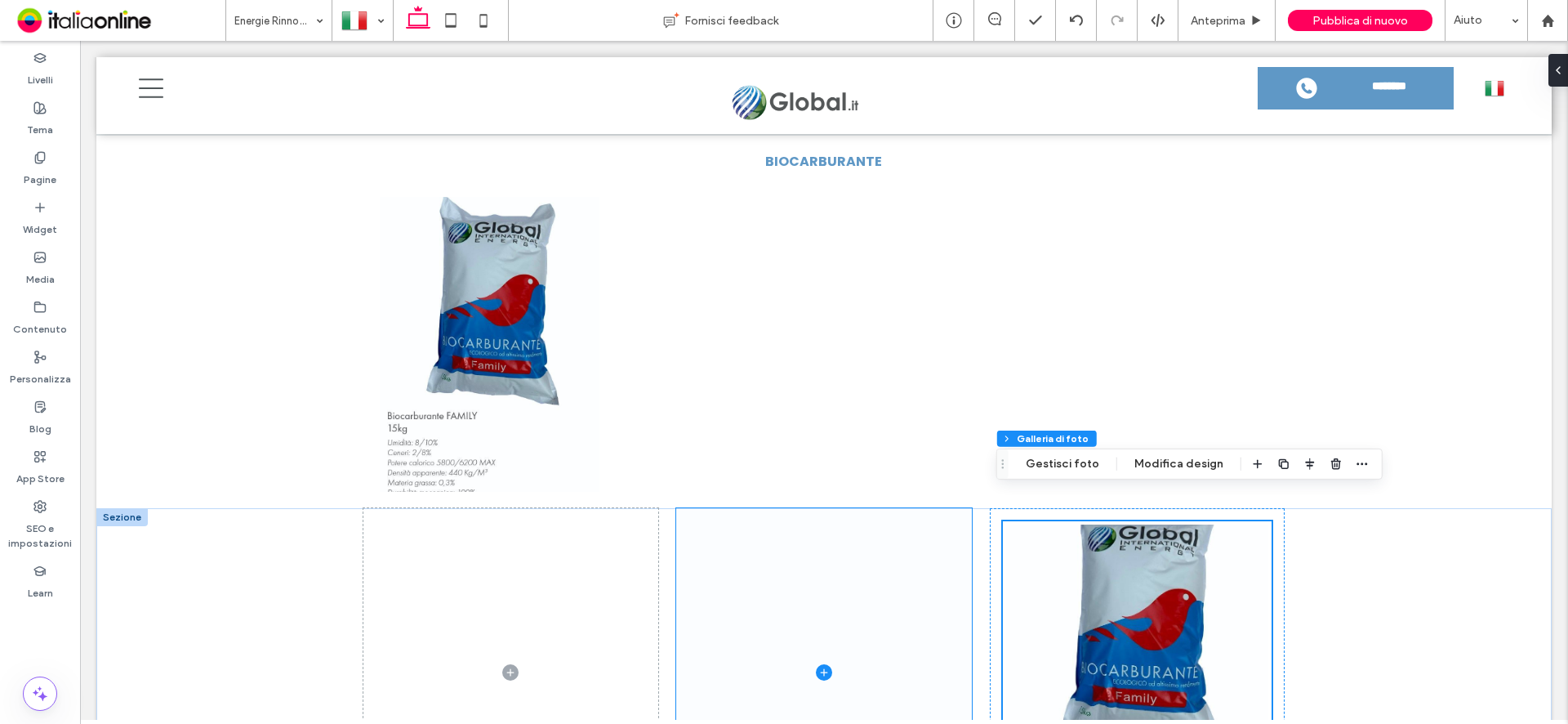
scroll to position [1720, 0]
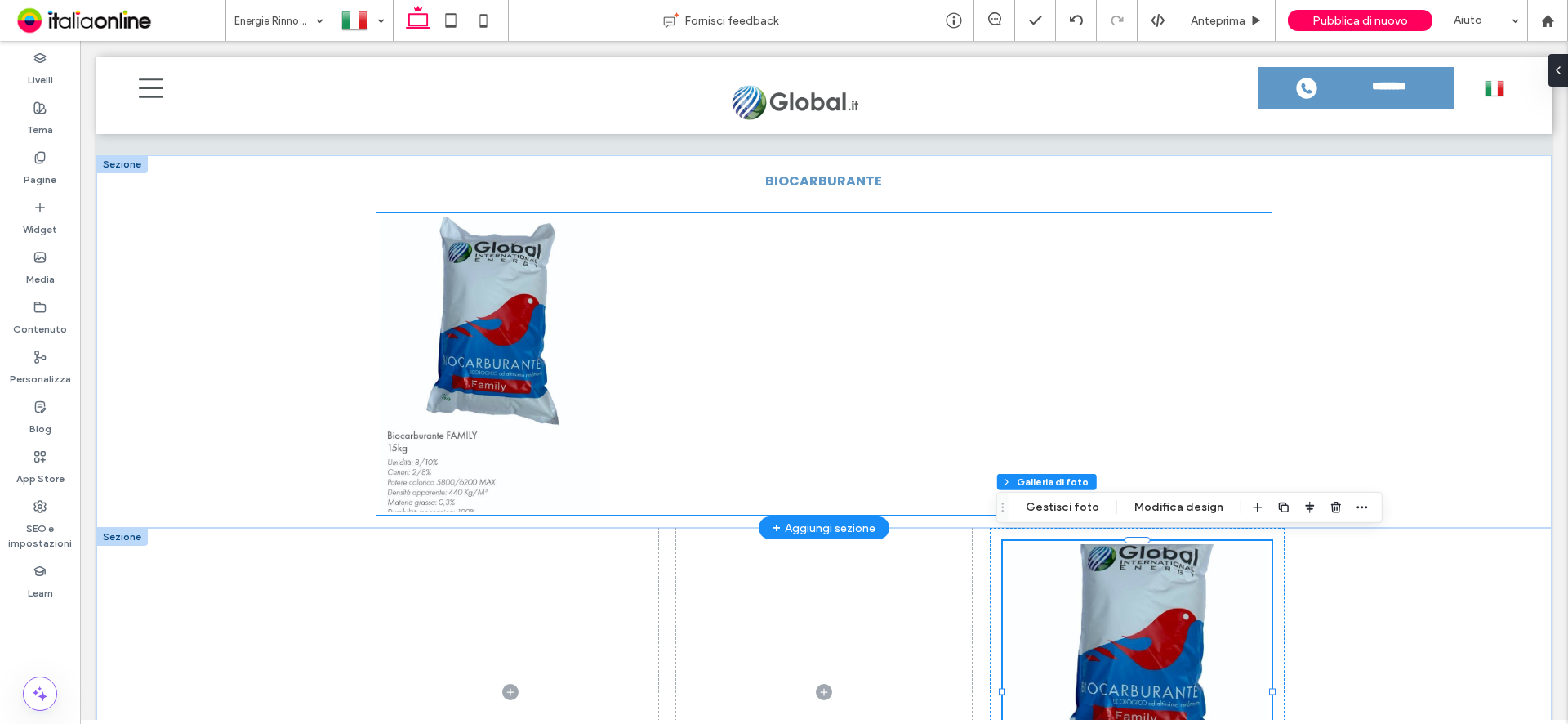
click at [476, 475] on link at bounding box center [489, 363] width 219 height 294
